Goal: Complete application form

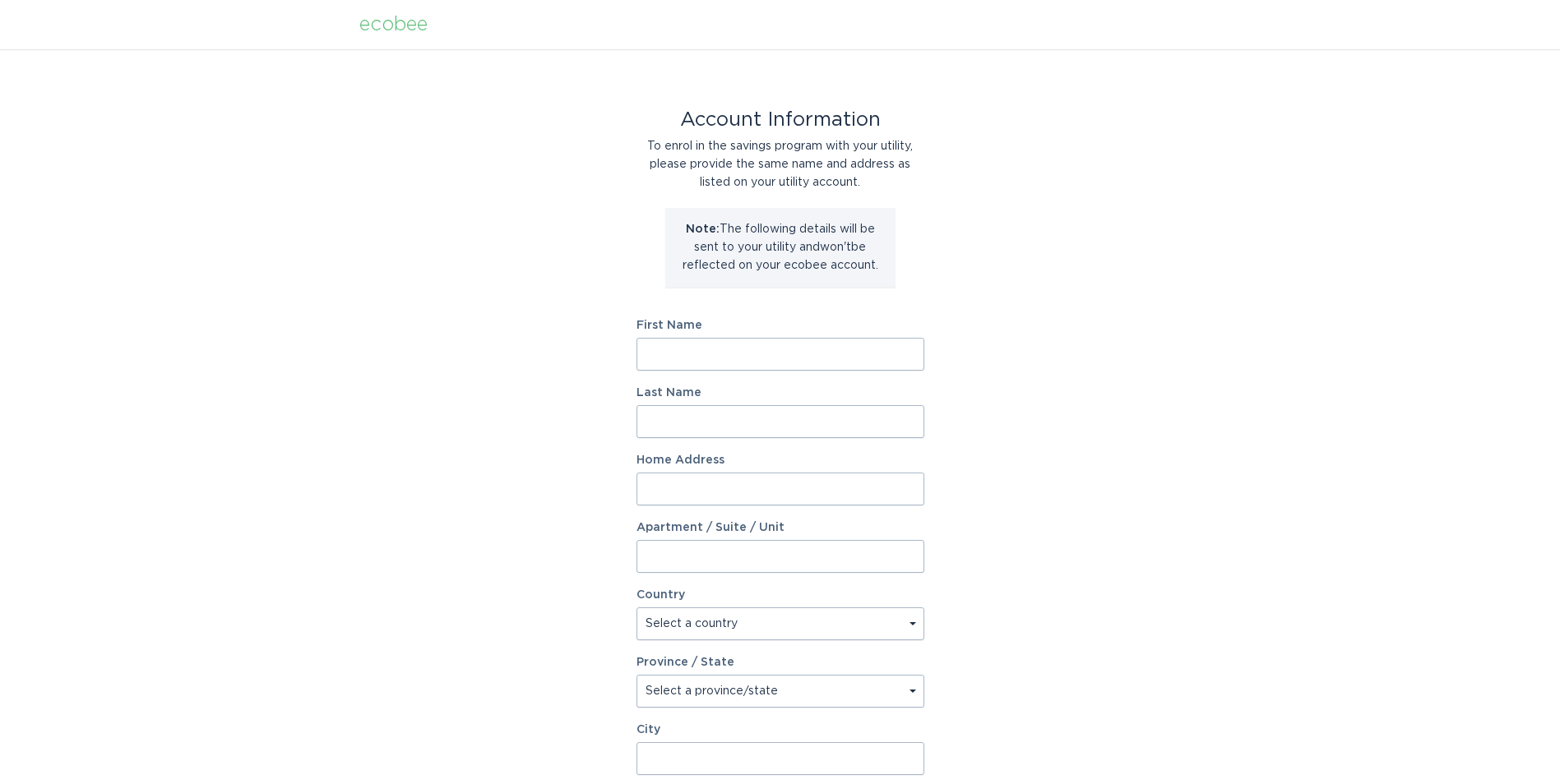
click at [701, 357] on input "First Name" at bounding box center [780, 354] width 287 height 33
type input "Cory"
type input "Armstrong"
type input "6 Foster Stearns Road"
type input "Po box 253"
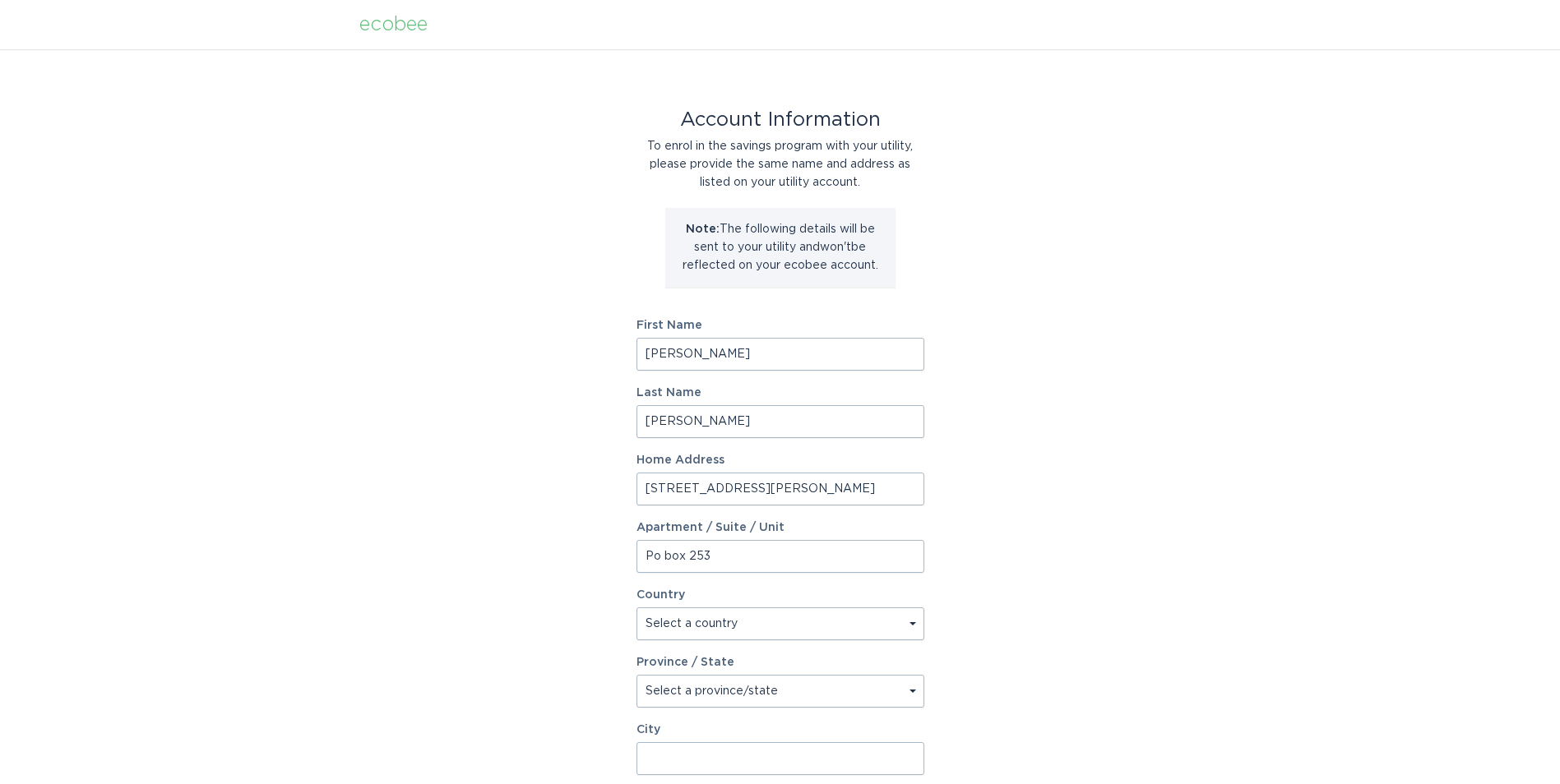
select select "CA"
type input "Trenton"
type input "K8V5R5"
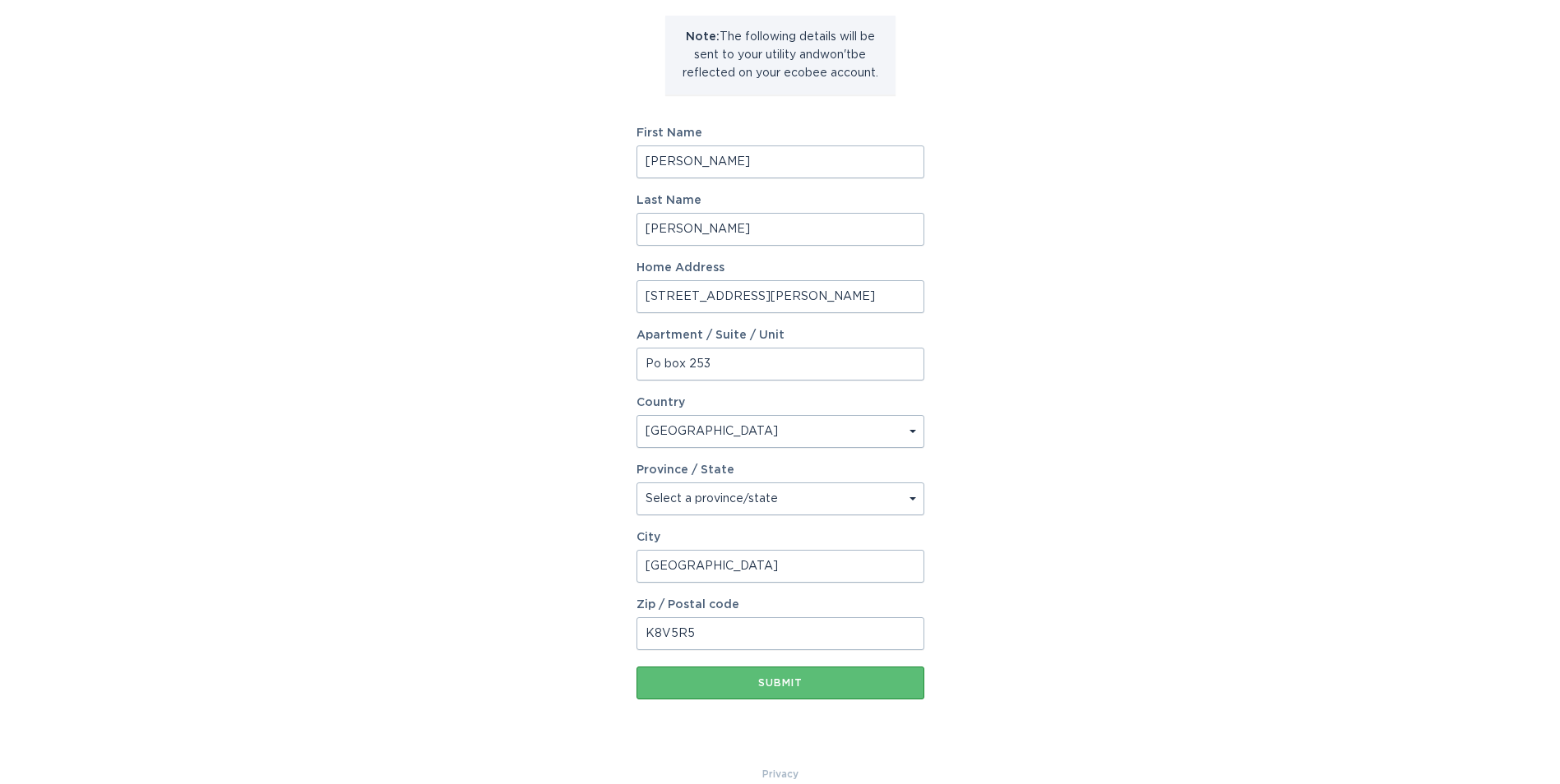
scroll to position [216, 0]
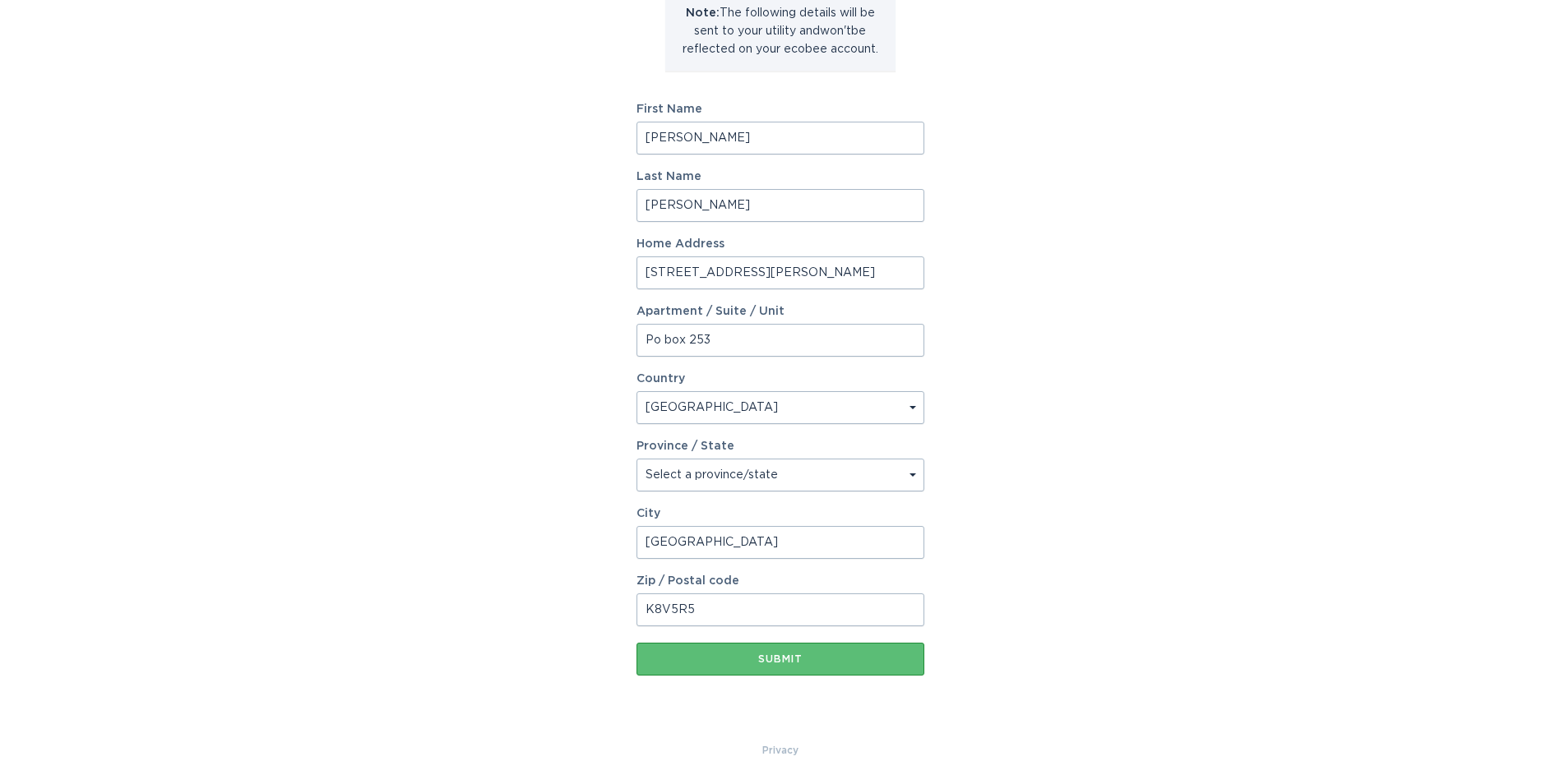
click at [881, 479] on select "Select a province/state Alberta British Columbia Manitoba New Brunswick Newfoun…" at bounding box center [780, 475] width 287 height 33
select select "ON"
click at [637, 459] on select "Select a province/state Alberta British Columbia Manitoba New Brunswick Newfoun…" at bounding box center [780, 475] width 287 height 33
drag, startPoint x: 1009, startPoint y: 566, endPoint x: 1057, endPoint y: 488, distance: 91.6
click at [1010, 566] on div "Account Information To enrol in the savings program with your utility, please p…" at bounding box center [780, 287] width 1560 height 908
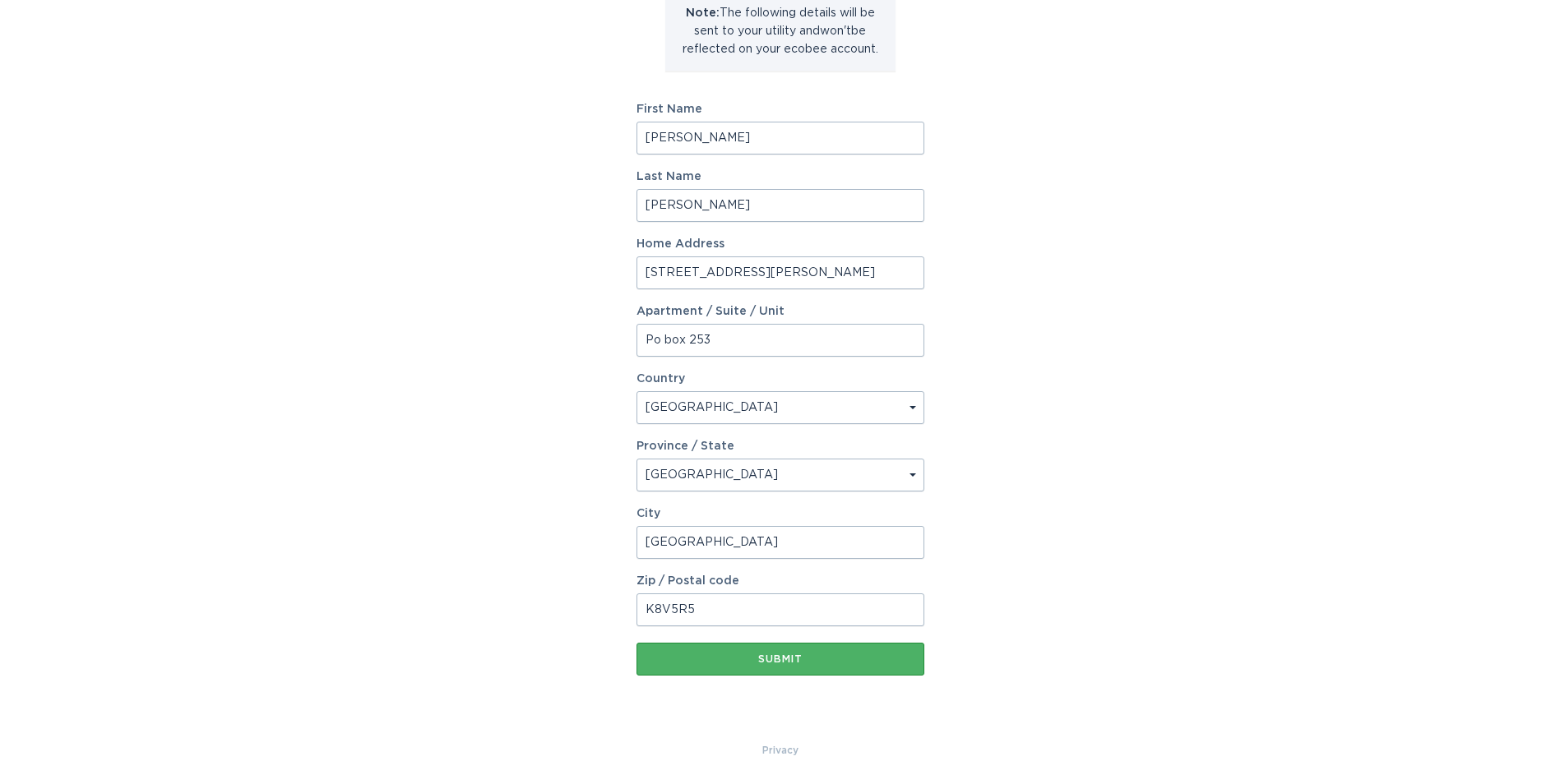
click at [774, 658] on div "Submit" at bounding box center [780, 660] width 271 height 10
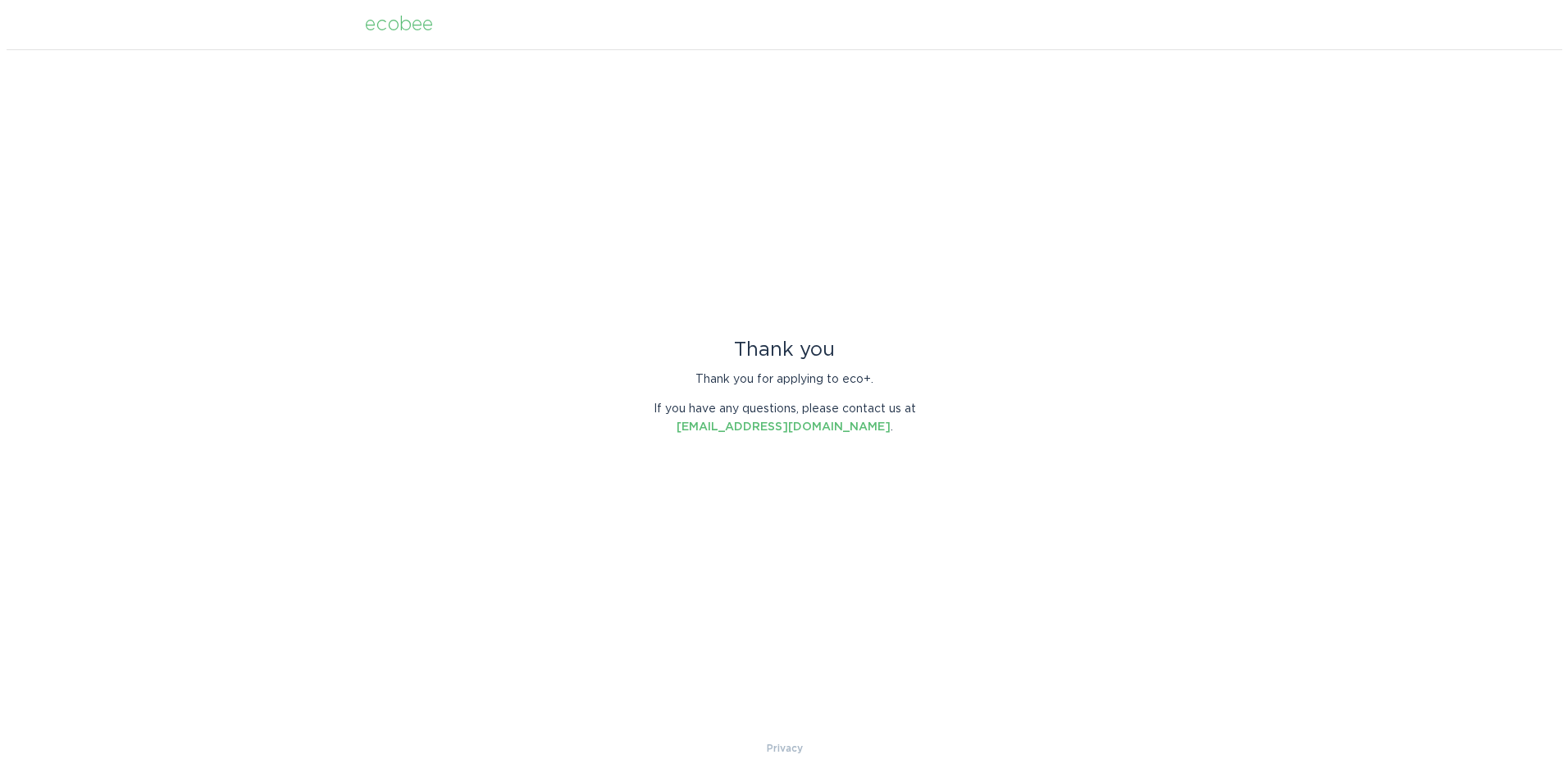
scroll to position [0, 0]
